Goal: Find specific page/section: Find specific page/section

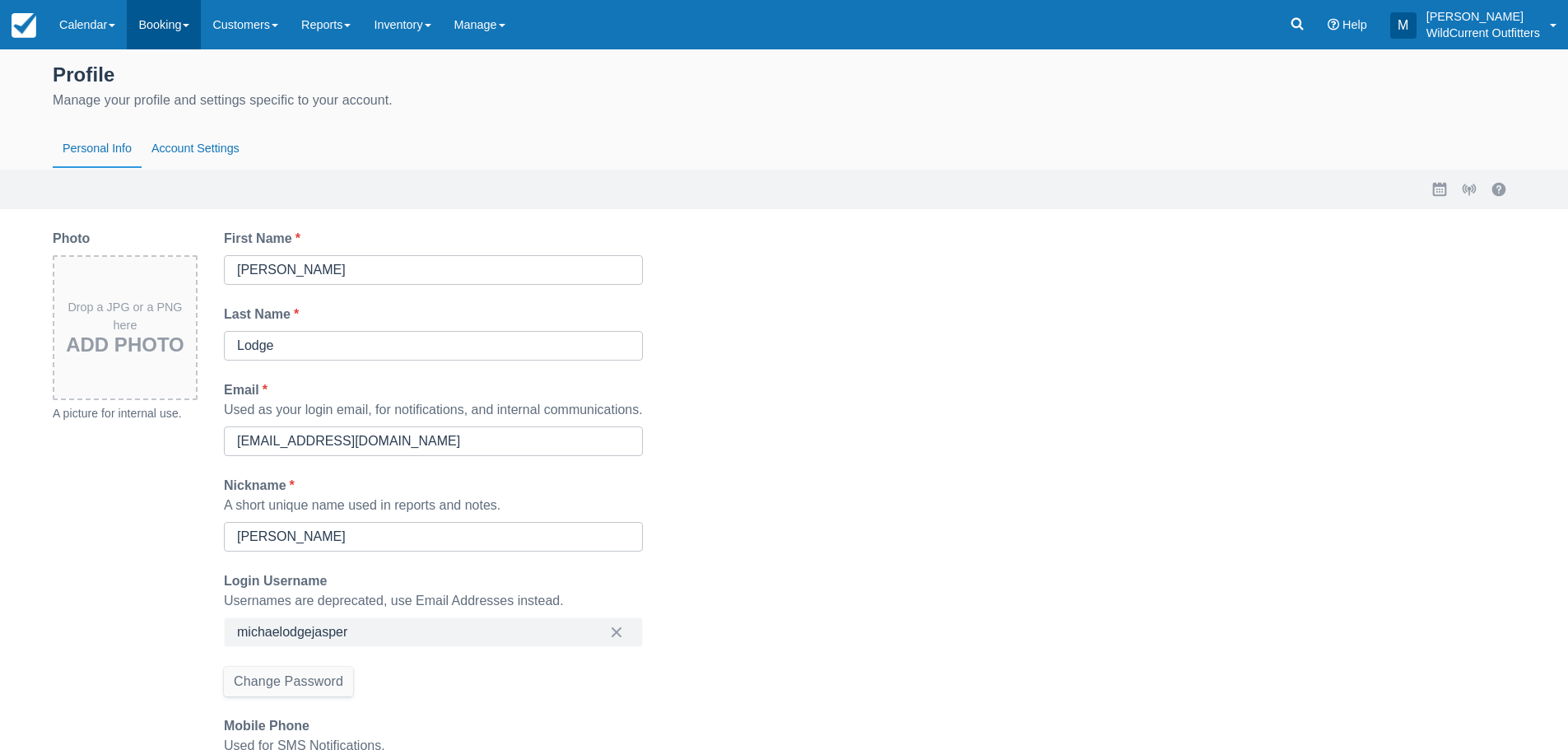
click at [161, 20] on link "Booking" at bounding box center [163, 25] width 74 height 50
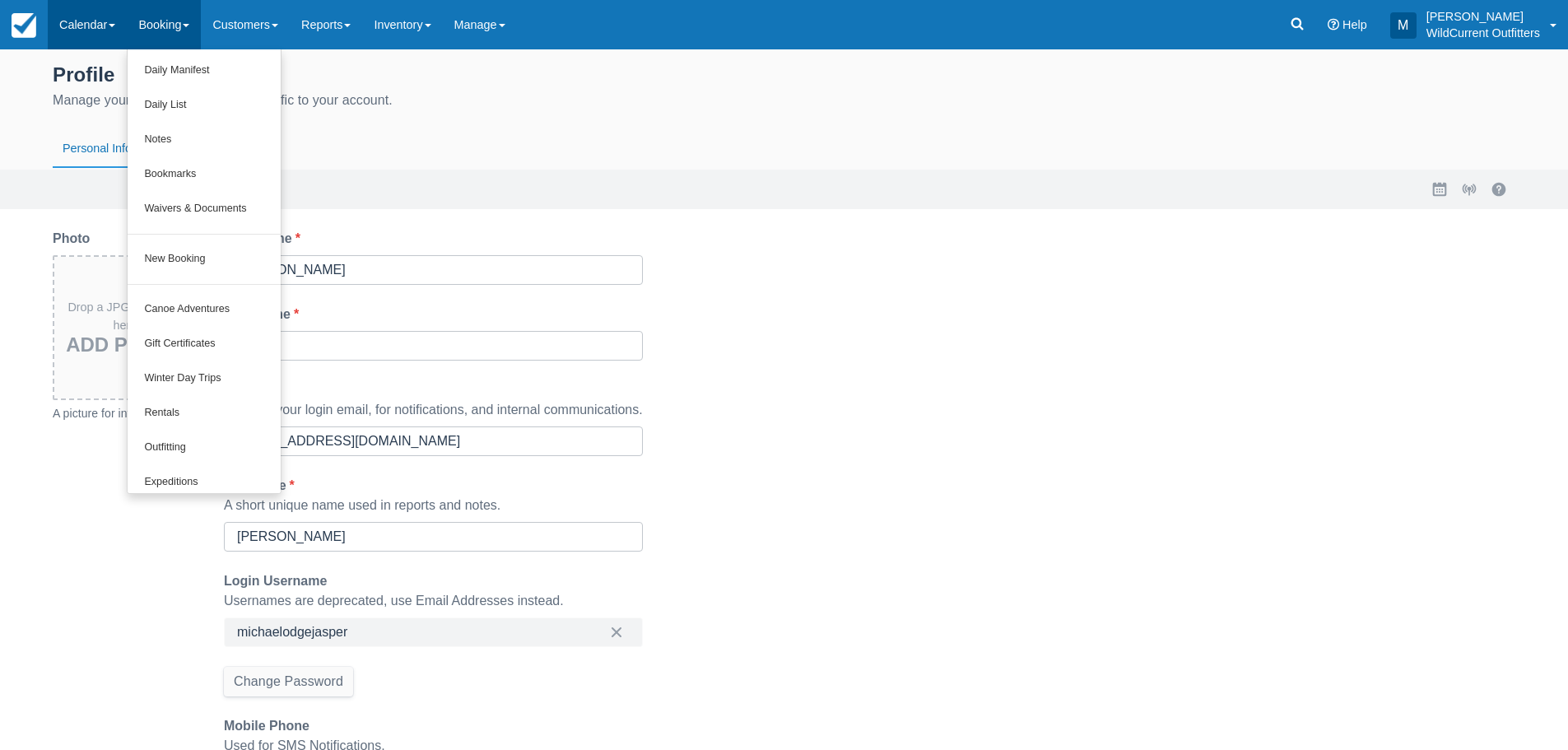
click at [100, 22] on link "Calendar" at bounding box center [87, 25] width 79 height 50
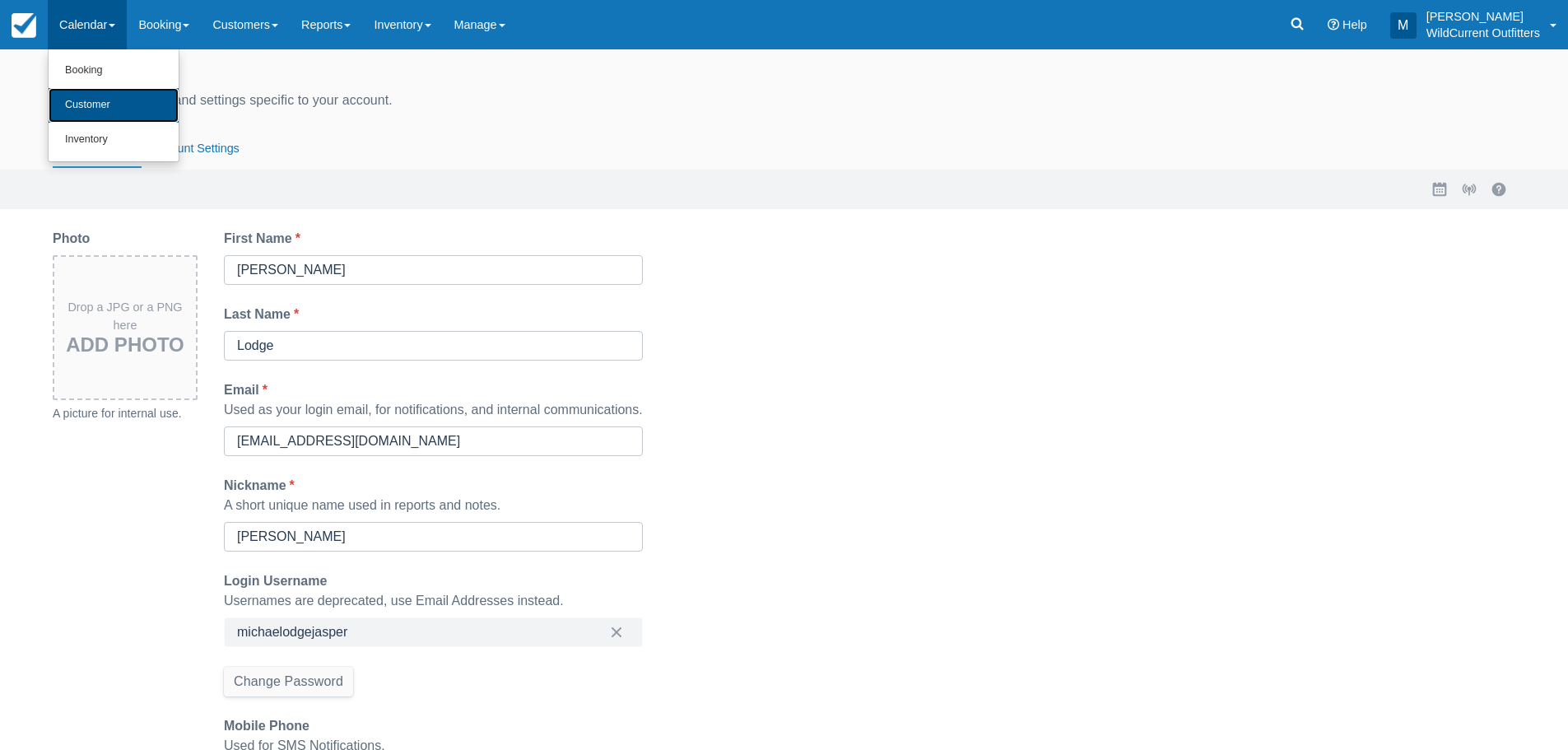
click at [139, 114] on link "Customer" at bounding box center [114, 106] width 130 height 35
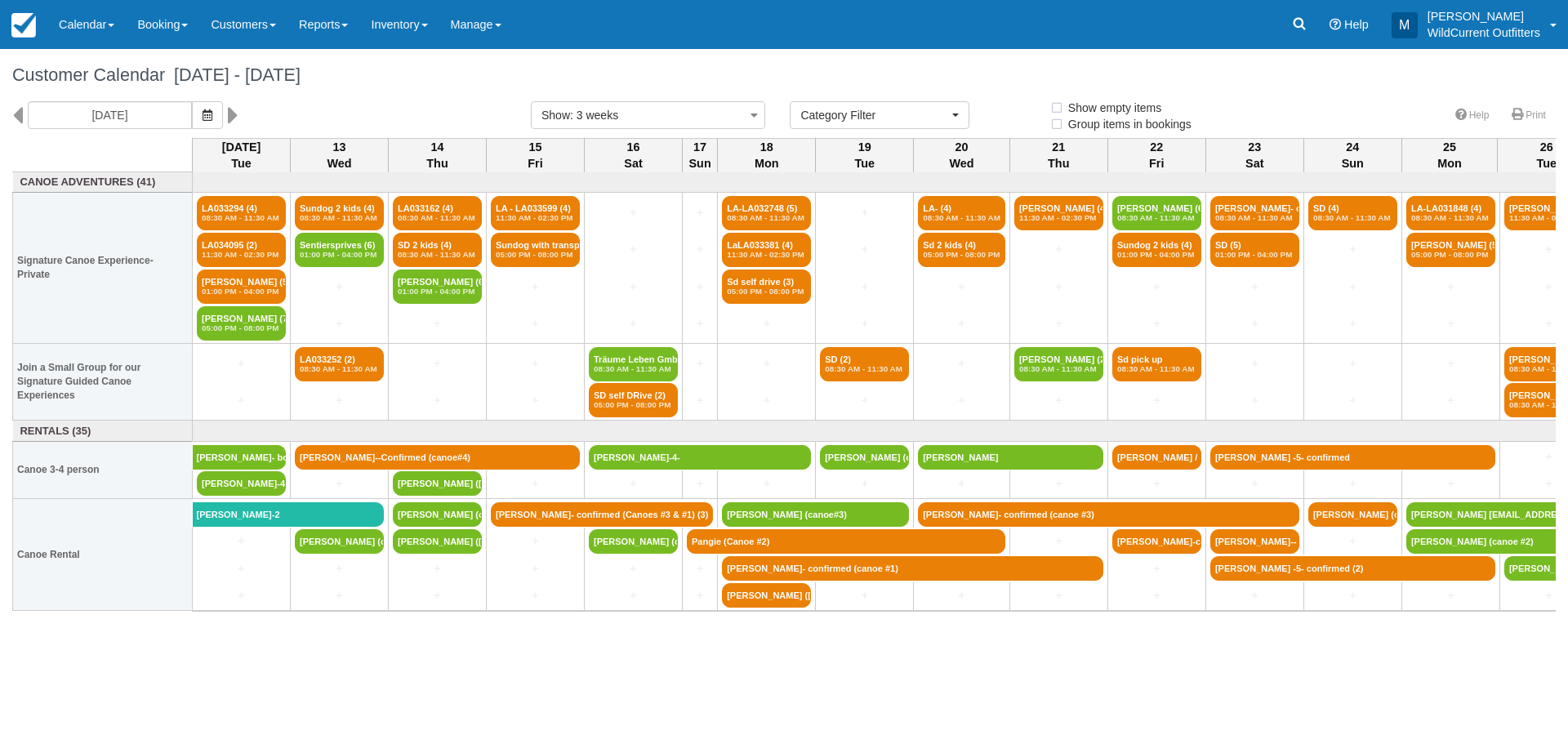
select select
